Goal: Task Accomplishment & Management: Use online tool/utility

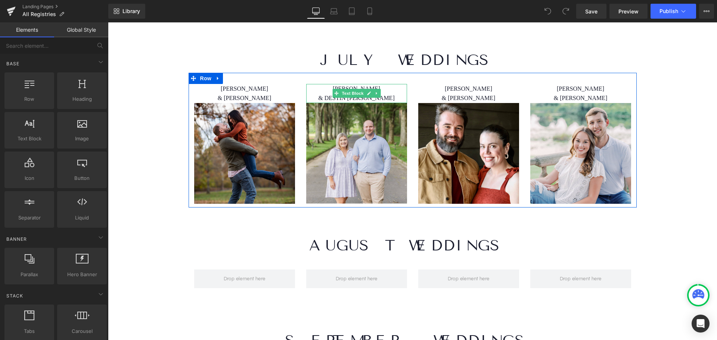
scroll to position [2875, 0]
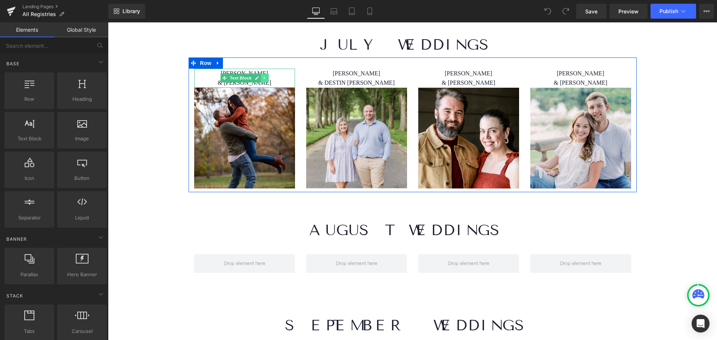
click at [262, 76] on icon at bounding box center [264, 78] width 4 height 4
click at [266, 76] on icon at bounding box center [268, 78] width 4 height 4
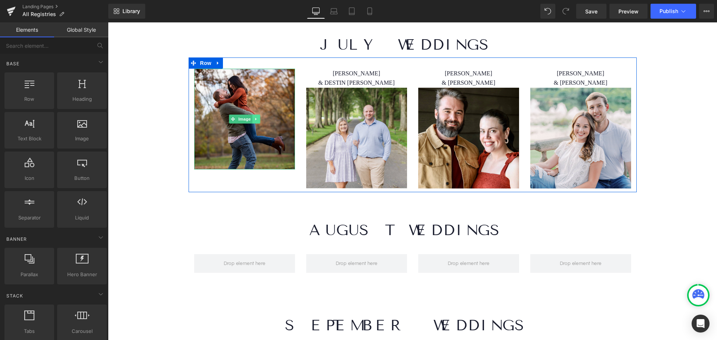
click at [254, 117] on icon at bounding box center [256, 119] width 4 height 4
click at [258, 117] on icon at bounding box center [260, 119] width 4 height 4
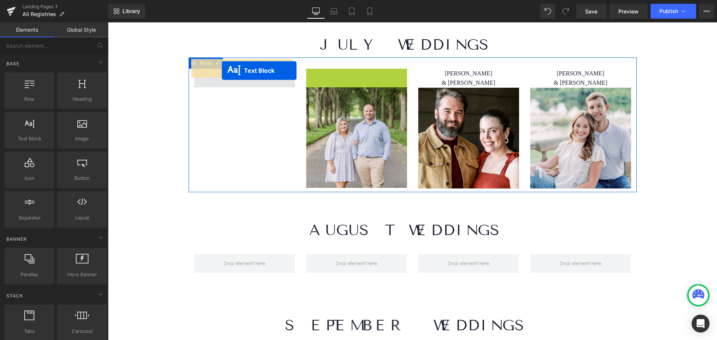
drag, startPoint x: 335, startPoint y: 65, endPoint x: 214, endPoint y: 67, distance: 121.3
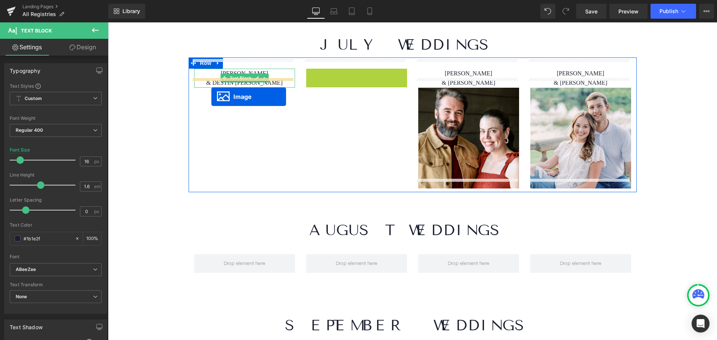
drag, startPoint x: 340, startPoint y: 108, endPoint x: 419, endPoint y: 78, distance: 84.5
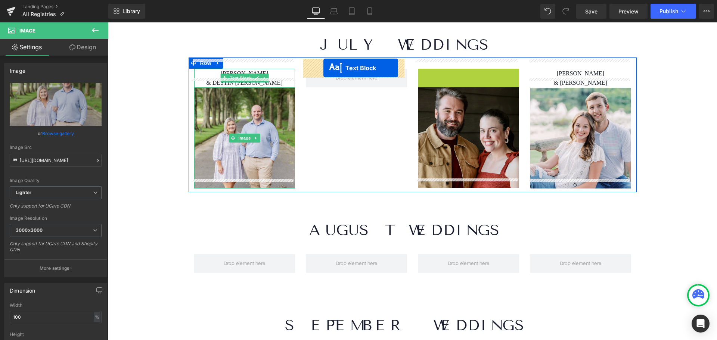
drag, startPoint x: 444, startPoint y: 69, endPoint x: 433, endPoint y: 108, distance: 41.0
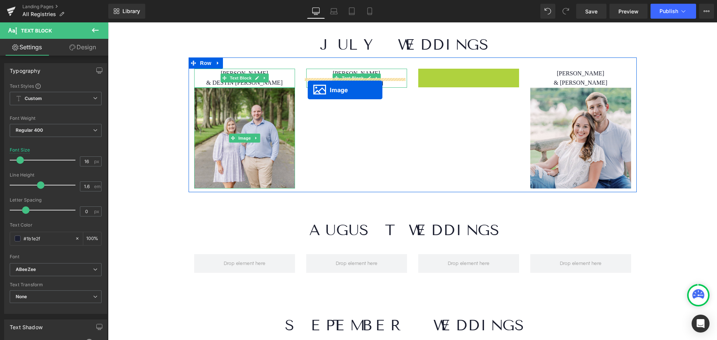
drag, startPoint x: 446, startPoint y: 112, endPoint x: 520, endPoint y: 100, distance: 74.9
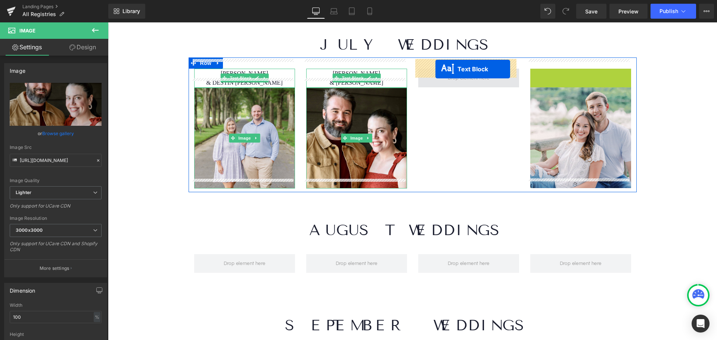
drag, startPoint x: 558, startPoint y: 68, endPoint x: 435, endPoint y: 69, distance: 122.5
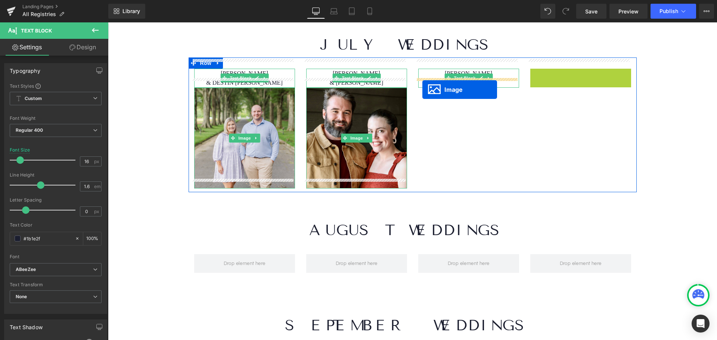
drag, startPoint x: 563, startPoint y: 111, endPoint x: 422, endPoint y: 90, distance: 142.7
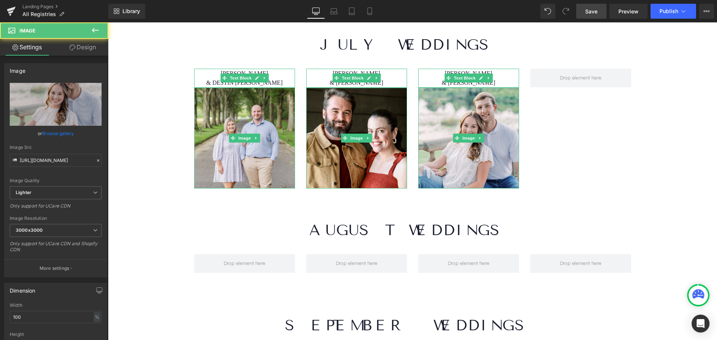
drag, startPoint x: 594, startPoint y: 9, endPoint x: 476, endPoint y: 136, distance: 173.6
click at [594, 9] on span "Save" at bounding box center [591, 11] width 12 height 8
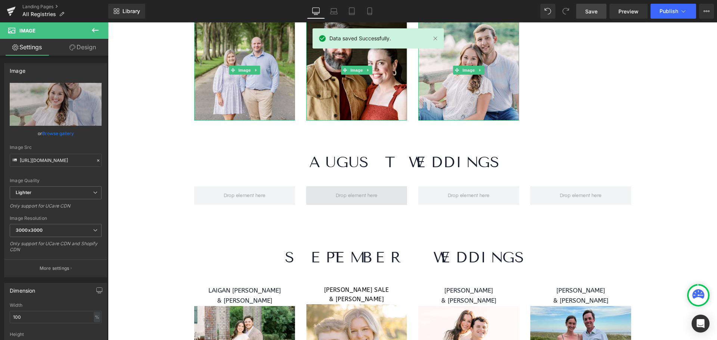
scroll to position [2949, 0]
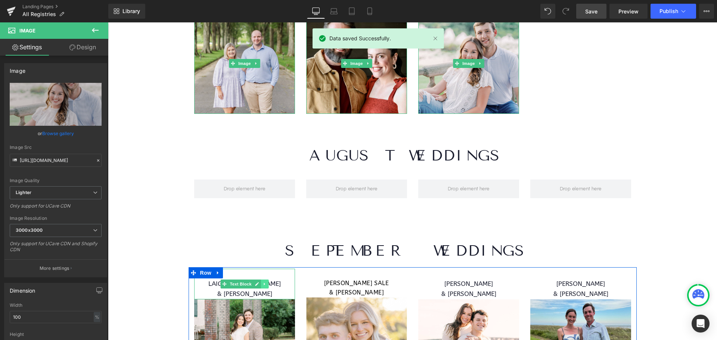
click at [262, 280] on link at bounding box center [265, 284] width 8 height 9
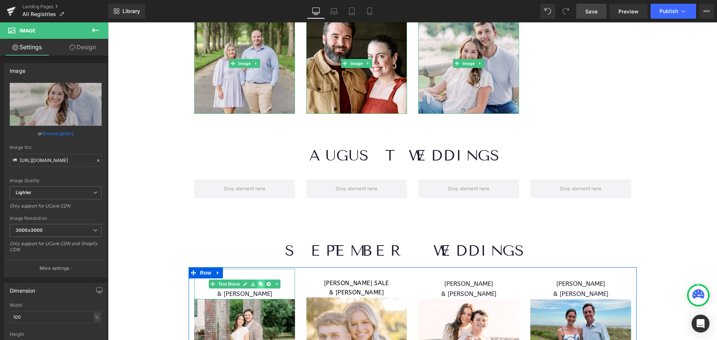
click at [258, 282] on icon at bounding box center [260, 284] width 4 height 4
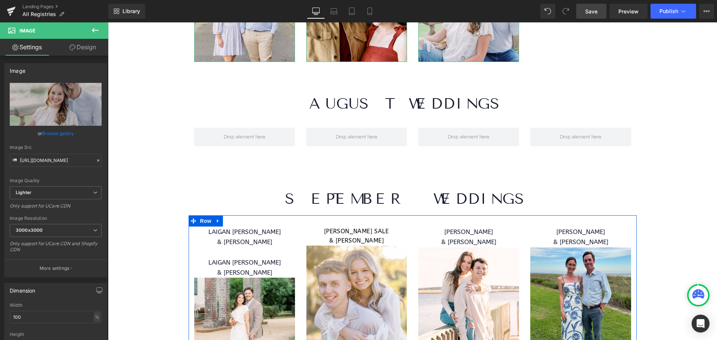
scroll to position [3000, 0]
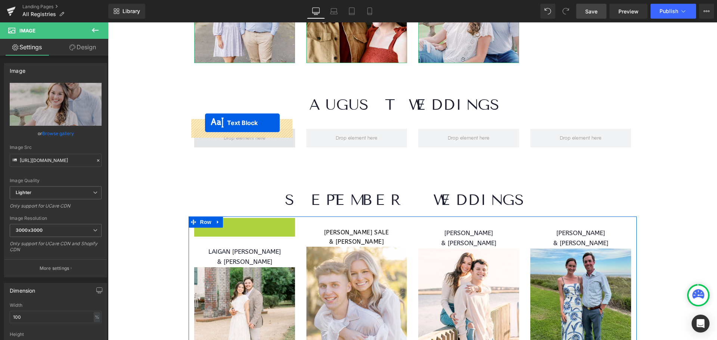
drag, startPoint x: 209, startPoint y: 224, endPoint x: 205, endPoint y: 123, distance: 101.6
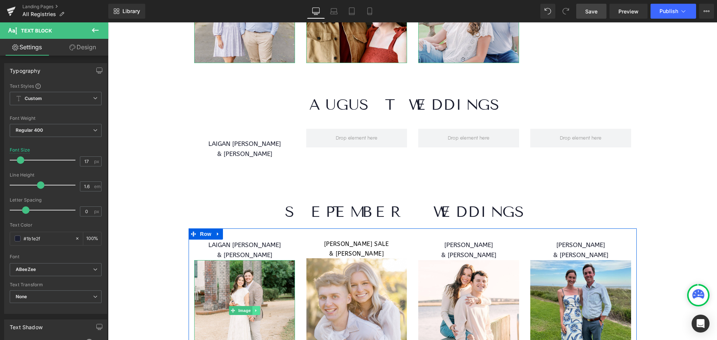
click at [254, 308] on icon at bounding box center [256, 310] width 4 height 4
click at [250, 308] on icon at bounding box center [252, 310] width 4 height 4
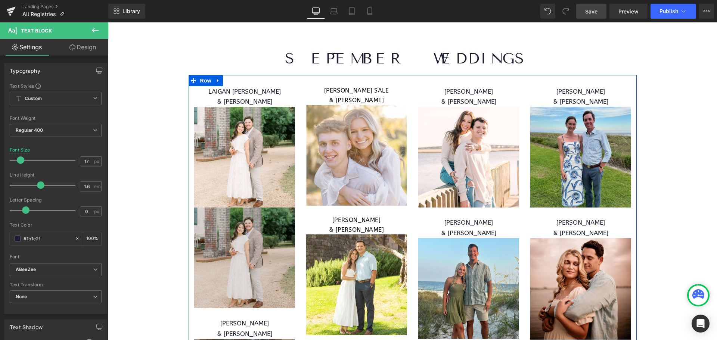
scroll to position [3150, 0]
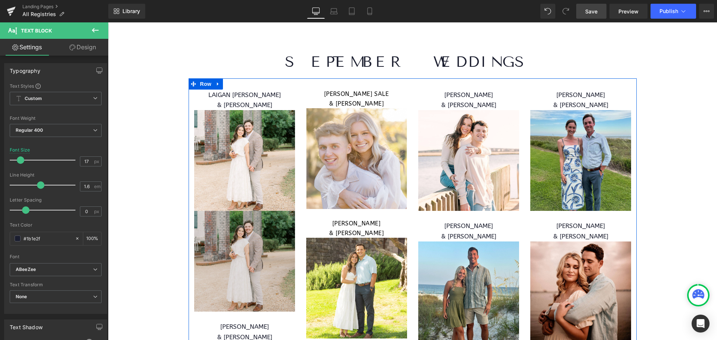
click at [255, 258] on img at bounding box center [244, 261] width 101 height 101
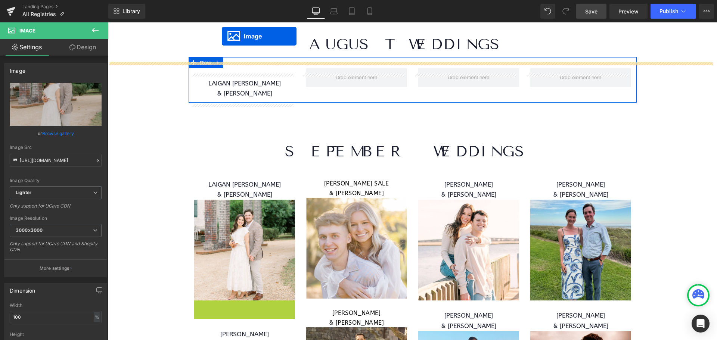
scroll to position [3031, 0]
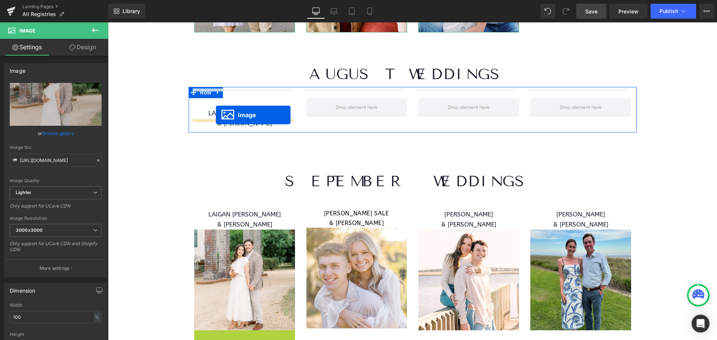
drag, startPoint x: 230, startPoint y: 252, endPoint x: 216, endPoint y: 115, distance: 137.7
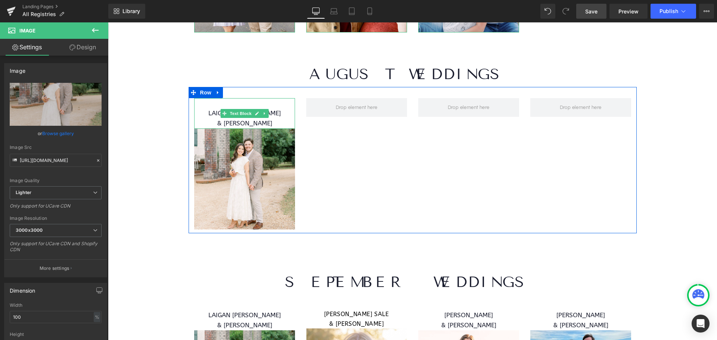
click at [270, 108] on p "LAIGAN [PERSON_NAME]" at bounding box center [244, 113] width 101 height 10
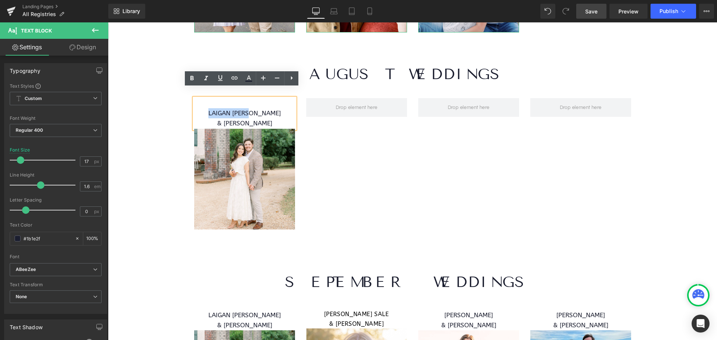
drag, startPoint x: 273, startPoint y: 101, endPoint x: 205, endPoint y: 103, distance: 67.6
click at [205, 108] on p "LAIGAN [PERSON_NAME]" at bounding box center [244, 113] width 101 height 10
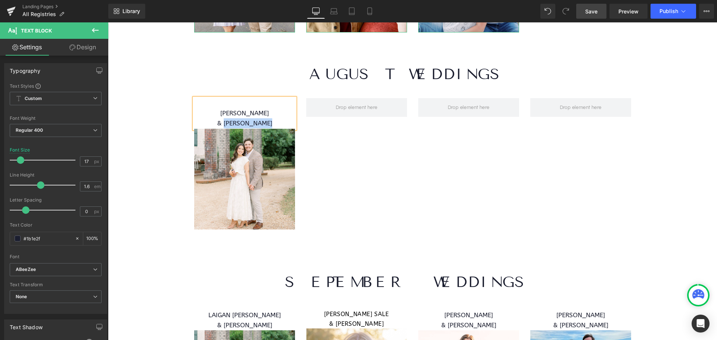
drag, startPoint x: 276, startPoint y: 114, endPoint x: 220, endPoint y: 114, distance: 56.4
click at [220, 118] on p "& [PERSON_NAME]" at bounding box center [244, 123] width 101 height 10
click at [591, 12] on span "Save" at bounding box center [591, 11] width 12 height 8
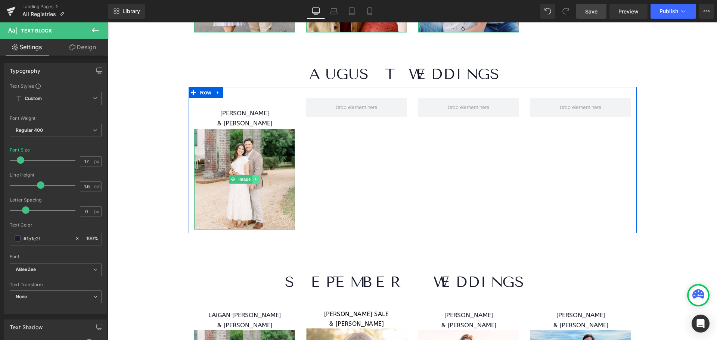
drag, startPoint x: 262, startPoint y: 165, endPoint x: 255, endPoint y: 165, distance: 7.8
click at [262, 165] on img at bounding box center [244, 179] width 101 height 101
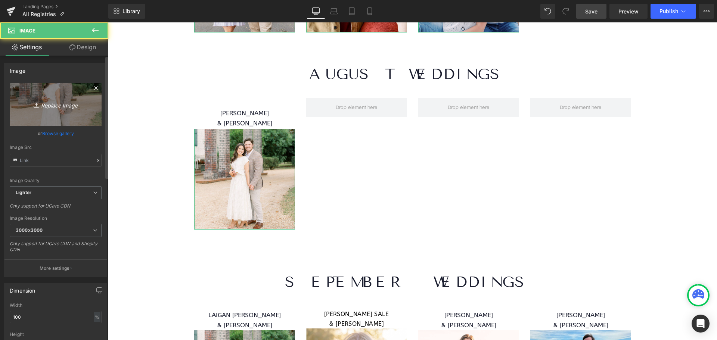
click at [50, 103] on icon "Replace Image" at bounding box center [56, 104] width 60 height 9
type input "C:\fakepath\WEB RESIZE - 2025-08-25T123950.903.png"
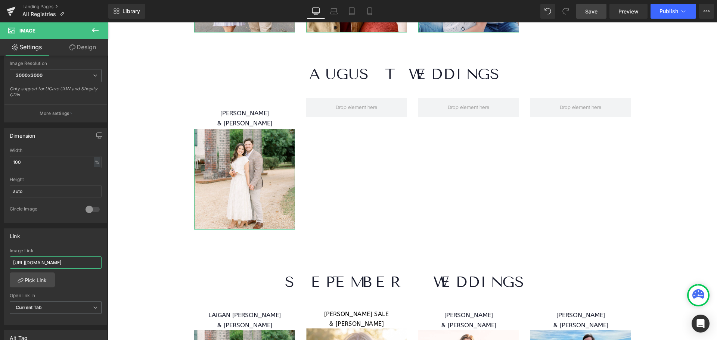
scroll to position [0, 284]
drag, startPoint x: 118, startPoint y: 285, endPoint x: 182, endPoint y: 278, distance: 64.3
paste input "[URL][DOMAIN_NAME]."
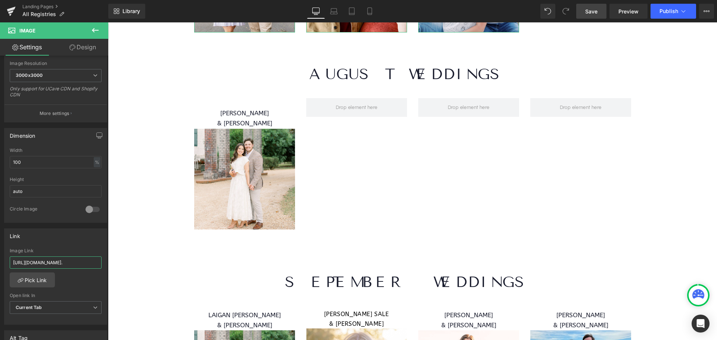
type input "[URL][DOMAIN_NAME]."
click at [589, 10] on span "Save" at bounding box center [591, 11] width 12 height 8
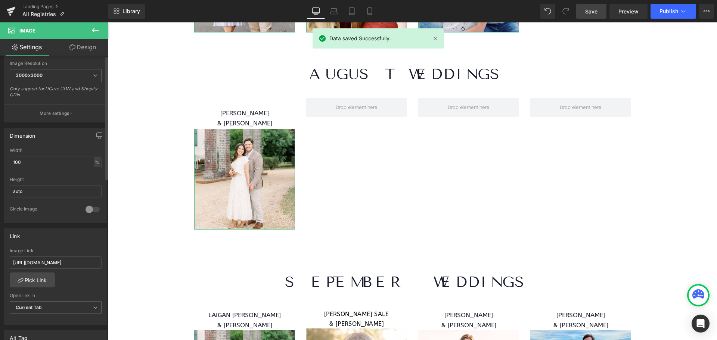
scroll to position [0, 0]
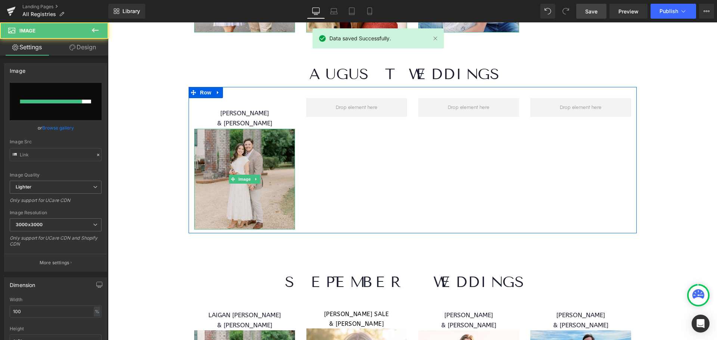
click at [237, 142] on img at bounding box center [244, 179] width 101 height 101
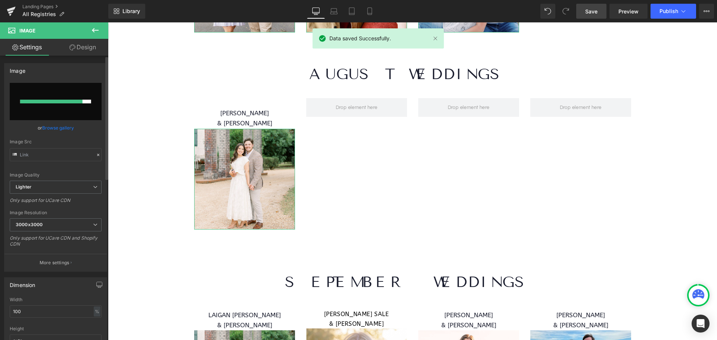
click at [62, 124] on link "Browse gallery" at bounding box center [58, 127] width 32 height 13
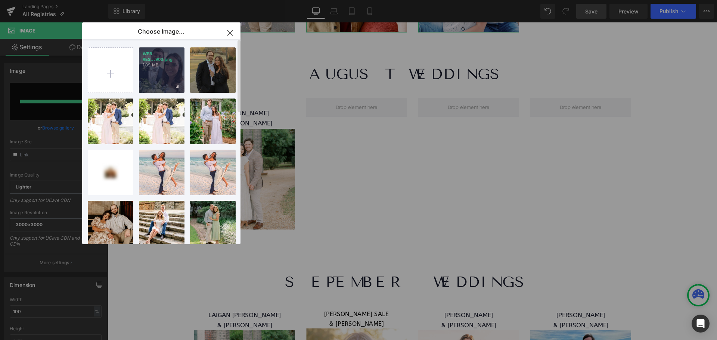
click at [0, 0] on p "WEB RES...903.png" at bounding box center [0, 0] width 0 height 0
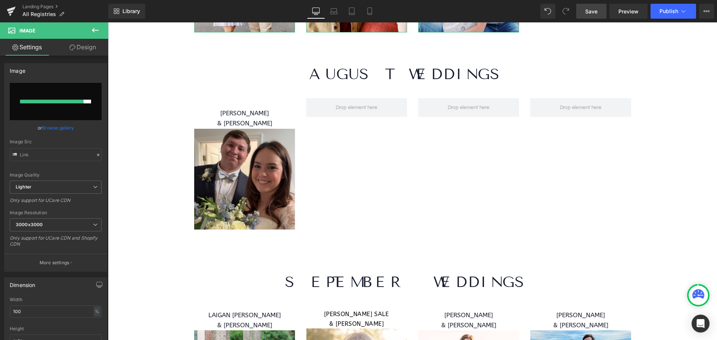
click at [593, 10] on span "Save" at bounding box center [591, 11] width 12 height 8
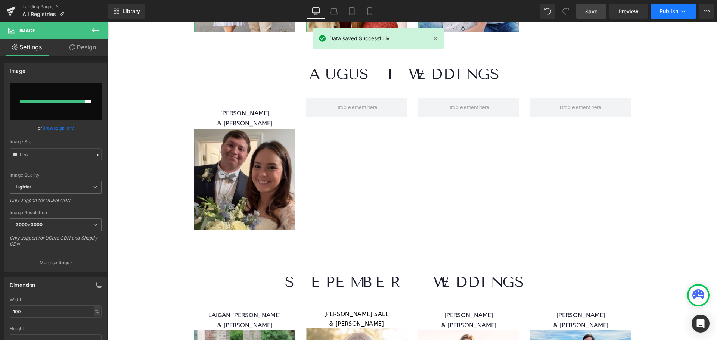
click at [657, 12] on button "Publish" at bounding box center [673, 11] width 46 height 15
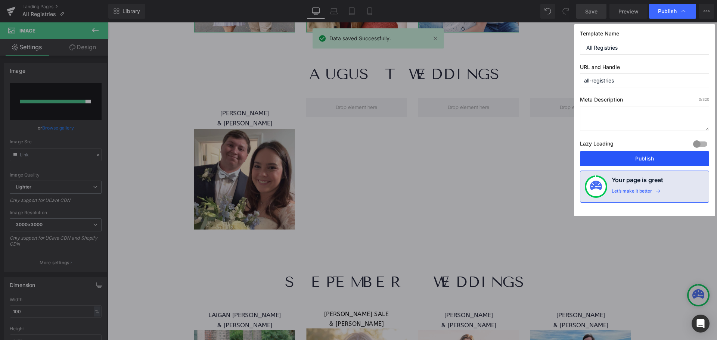
click at [644, 157] on button "Publish" at bounding box center [644, 158] width 129 height 15
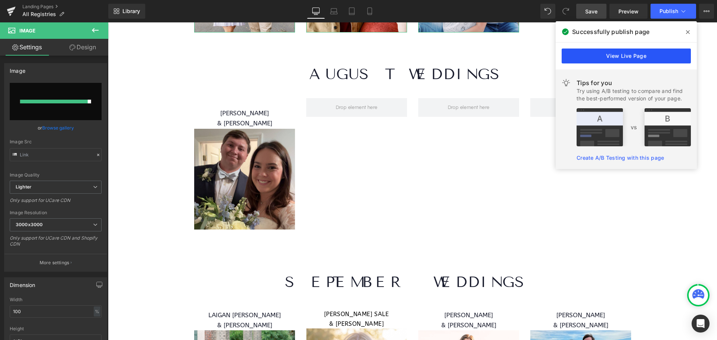
click at [619, 55] on link "View Live Page" at bounding box center [625, 56] width 129 height 15
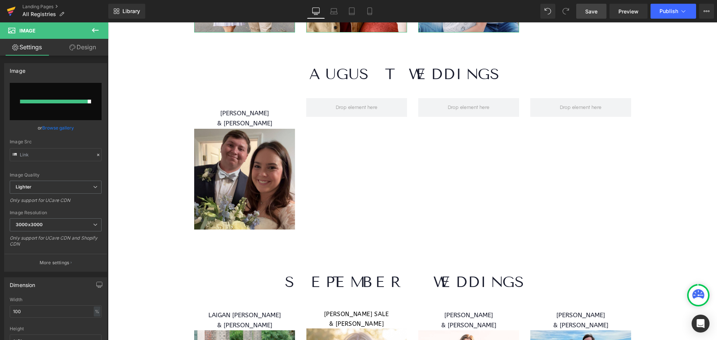
click at [13, 12] on icon at bounding box center [11, 11] width 9 height 19
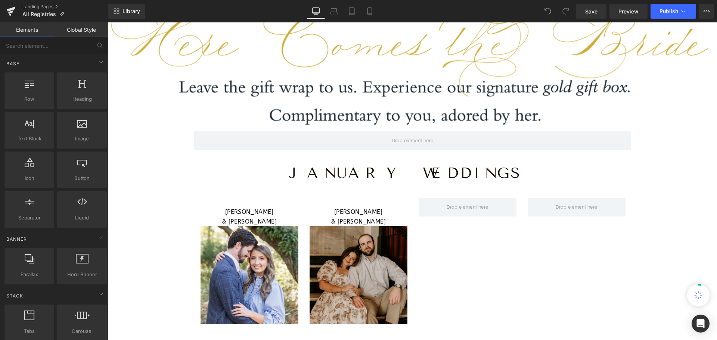
scroll to position [149, 0]
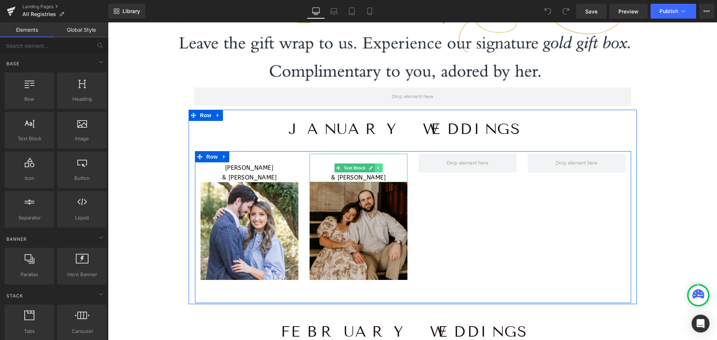
click at [377, 168] on icon at bounding box center [377, 168] width 1 height 3
click at [373, 167] on icon at bounding box center [374, 168] width 4 height 4
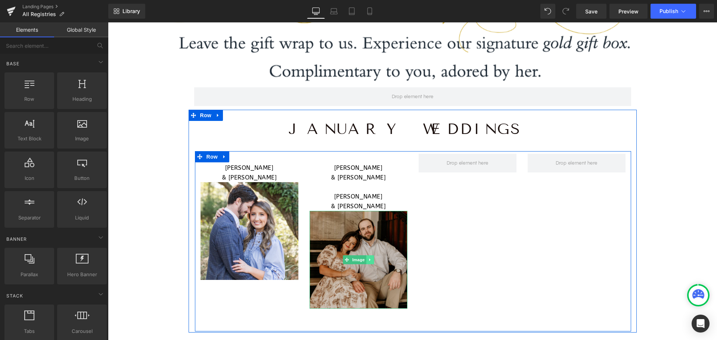
click at [368, 258] on icon at bounding box center [370, 260] width 4 height 4
click at [364, 259] on icon at bounding box center [366, 260] width 4 height 4
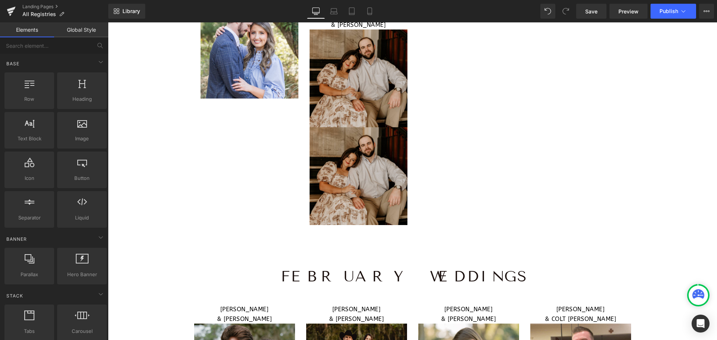
scroll to position [219, 0]
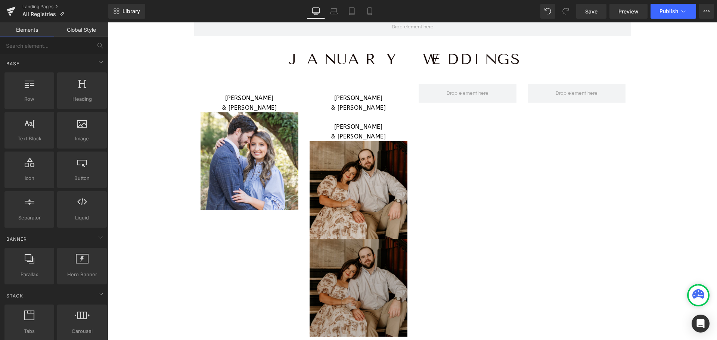
click at [372, 277] on img at bounding box center [358, 288] width 98 height 98
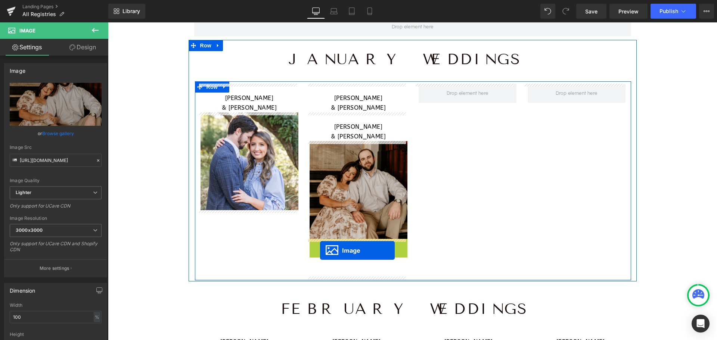
drag, startPoint x: 346, startPoint y: 286, endPoint x: 320, endPoint y: 250, distance: 43.8
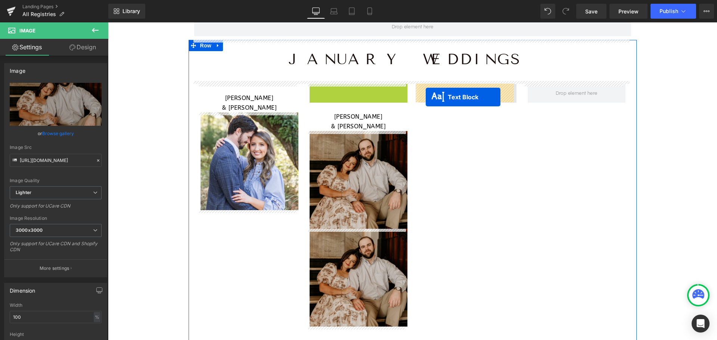
drag, startPoint x: 323, startPoint y: 99, endPoint x: 426, endPoint y: 97, distance: 102.7
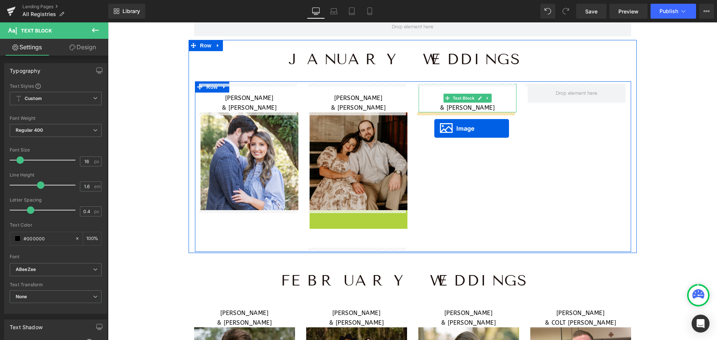
drag, startPoint x: 341, startPoint y: 258, endPoint x: 434, endPoint y: 128, distance: 159.7
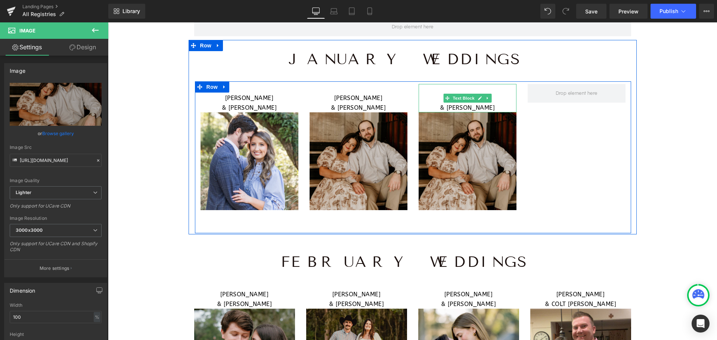
click at [559, 126] on div "SARAH GRACE REAVES & NOAH McFATHER Text Block Image TAYLOR SANDERLIN & SAM MART…" at bounding box center [413, 157] width 436 height 152
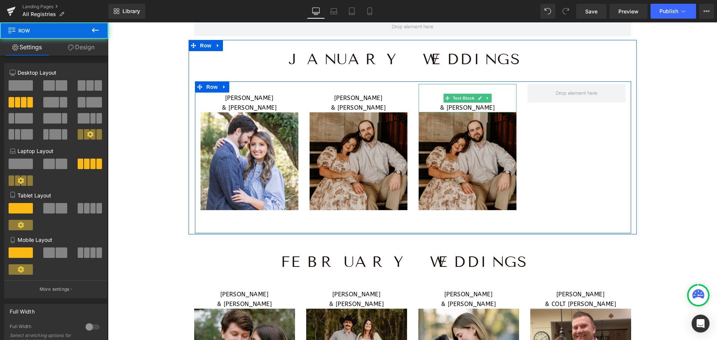
click at [498, 97] on p "[PERSON_NAME]" at bounding box center [467, 98] width 98 height 10
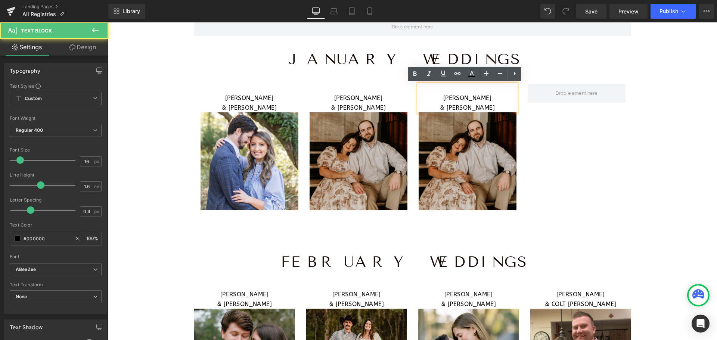
drag, startPoint x: 493, startPoint y: 97, endPoint x: 427, endPoint y: 98, distance: 65.7
click at [427, 98] on p "[PERSON_NAME]" at bounding box center [467, 98] width 98 height 10
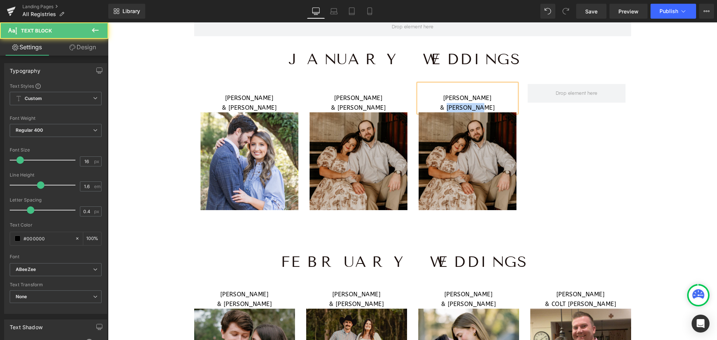
drag, startPoint x: 496, startPoint y: 108, endPoint x: 450, endPoint y: 109, distance: 45.9
click at [450, 109] on p "& [PERSON_NAME]" at bounding box center [467, 108] width 98 height 10
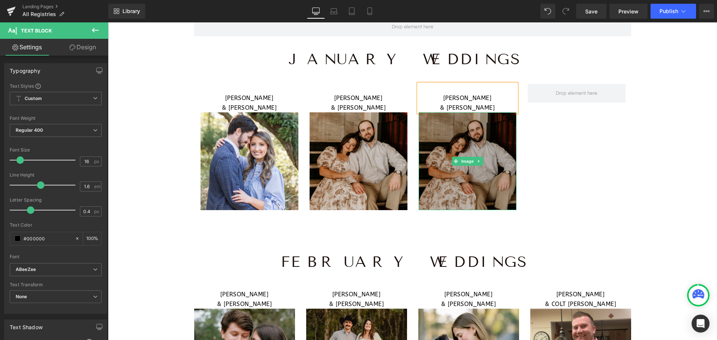
click at [486, 143] on img at bounding box center [467, 161] width 98 height 98
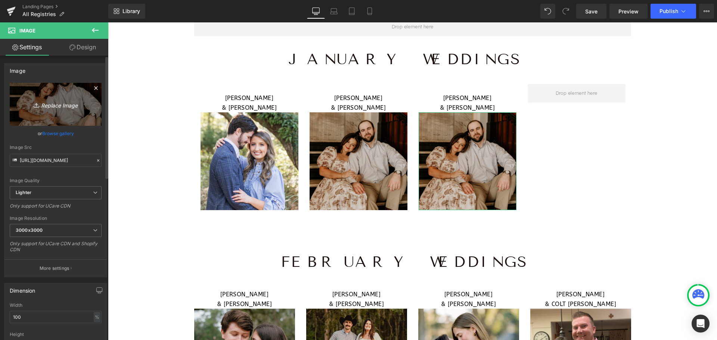
click at [38, 94] on link "Replace Image" at bounding box center [56, 104] width 92 height 43
type input "C:\fakepath\WEB RESIZE - 2025-08-25T124953.918.png"
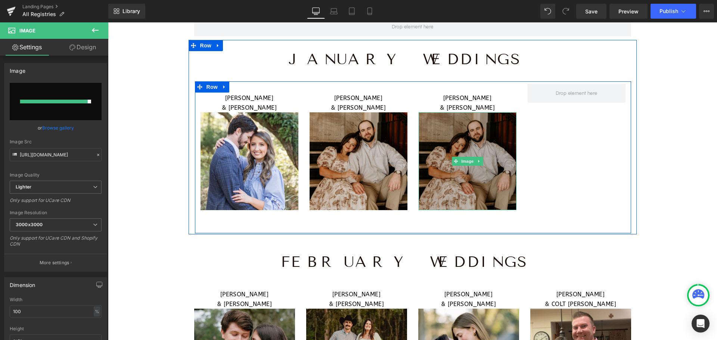
click at [463, 135] on img at bounding box center [467, 161] width 98 height 98
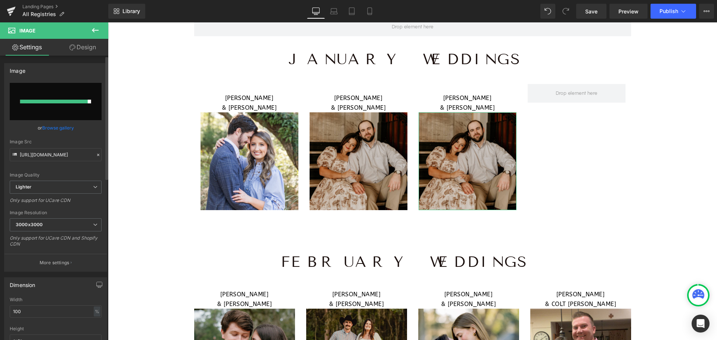
click at [65, 125] on link "Browse gallery" at bounding box center [58, 127] width 32 height 13
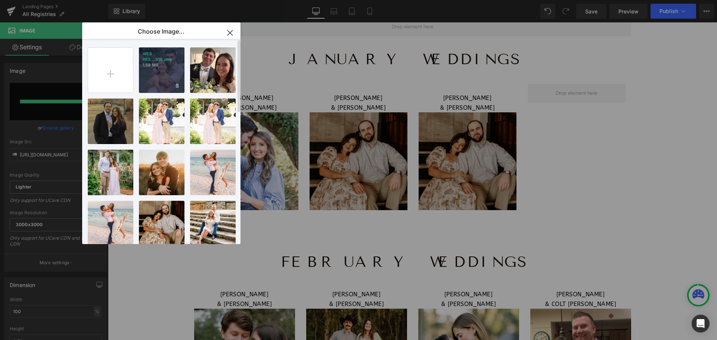
click at [0, 0] on div "WEB RES...918.png 1.59 MB" at bounding box center [0, 0] width 0 height 0
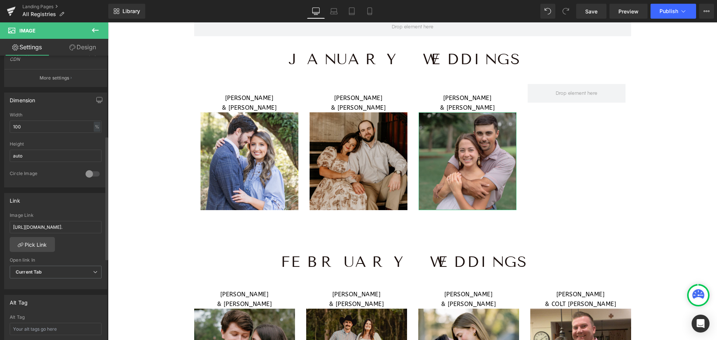
scroll to position [187, 0]
click at [9, 227] on div "https://perfect-settings-ga.myshopify.com/apps/giftregistry/registry/399855. Im…" at bounding box center [55, 249] width 102 height 77
drag, startPoint x: 118, startPoint y: 248, endPoint x: 122, endPoint y: 222, distance: 25.3
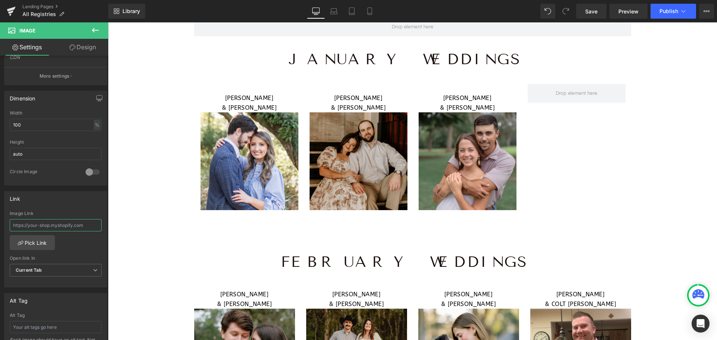
paste input "https://shopperfectsettings.com/apps/giftregistry/registry/400888?_r=1&utm_sour…"
type input "https://shopperfectsettings.com/apps/giftregistry/registry/400888?_r=1&utm_sour…"
click at [592, 11] on span "Save" at bounding box center [591, 11] width 12 height 8
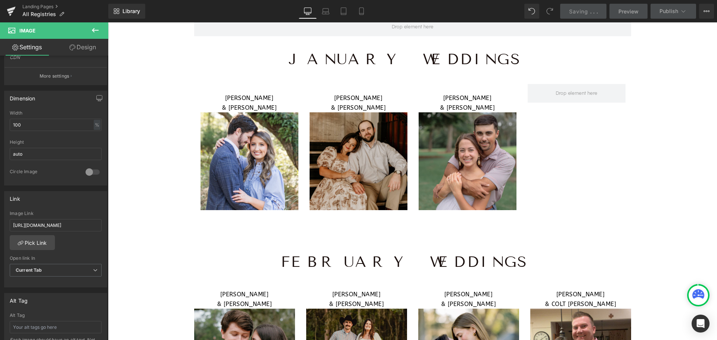
scroll to position [0, 0]
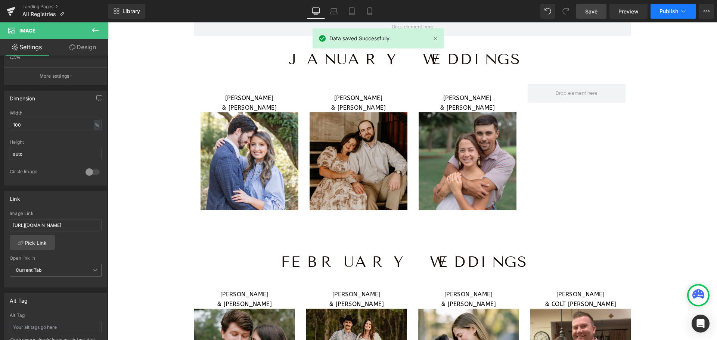
click at [667, 15] on button "Publish" at bounding box center [673, 11] width 46 height 15
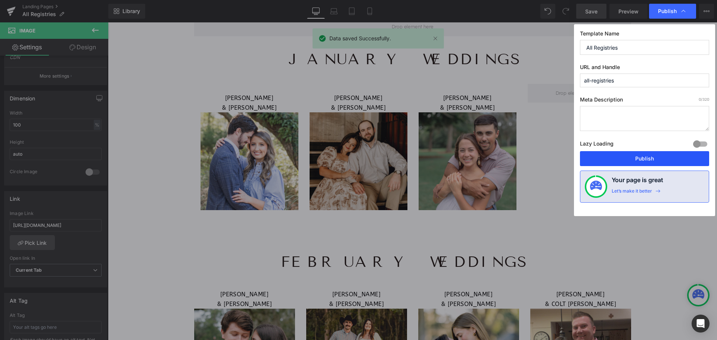
drag, startPoint x: 643, startPoint y: 157, endPoint x: 535, endPoint y: 134, distance: 110.3
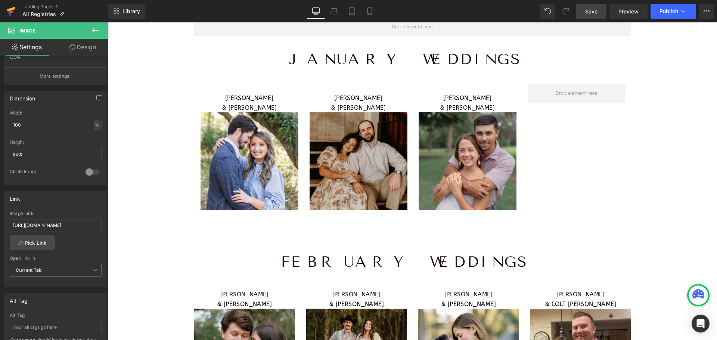
click at [9, 9] on icon at bounding box center [11, 9] width 9 height 5
